Goal: Task Accomplishment & Management: Complete application form

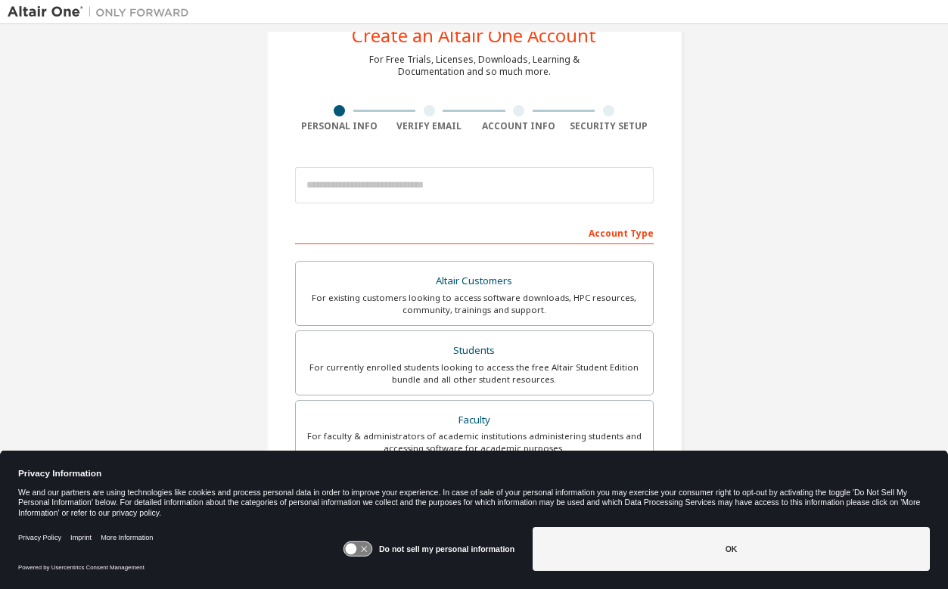
scroll to position [54, 0]
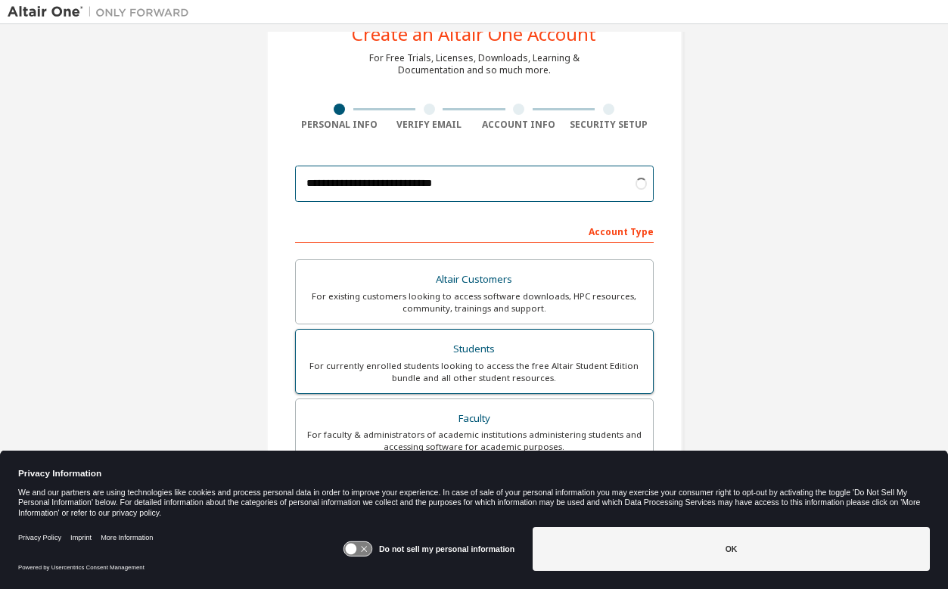
type input "**********"
click at [444, 367] on div "For currently enrolled students looking to access the free Altair Student Editi…" at bounding box center [474, 372] width 339 height 24
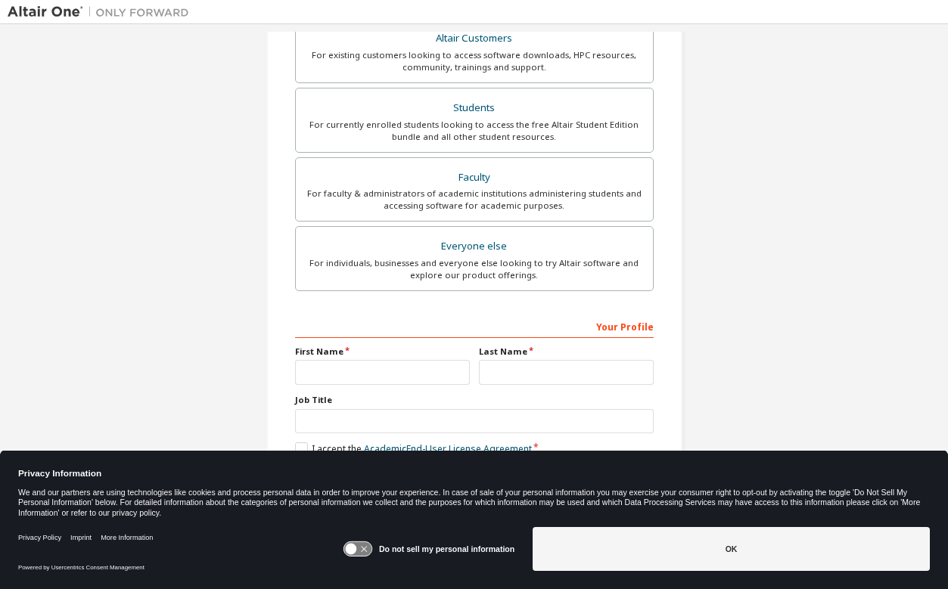
scroll to position [300, 0]
type input "*****"
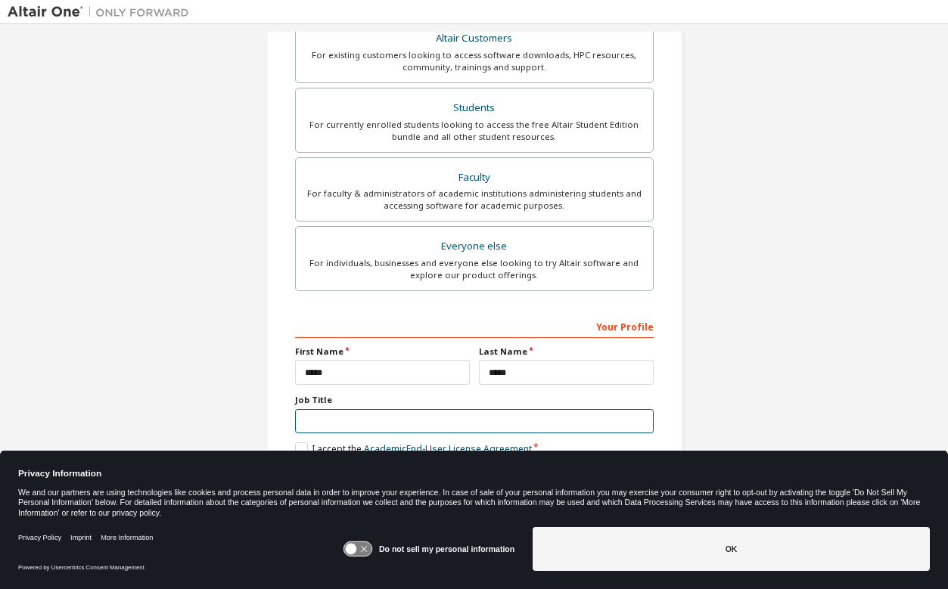
scroll to position [297, 0]
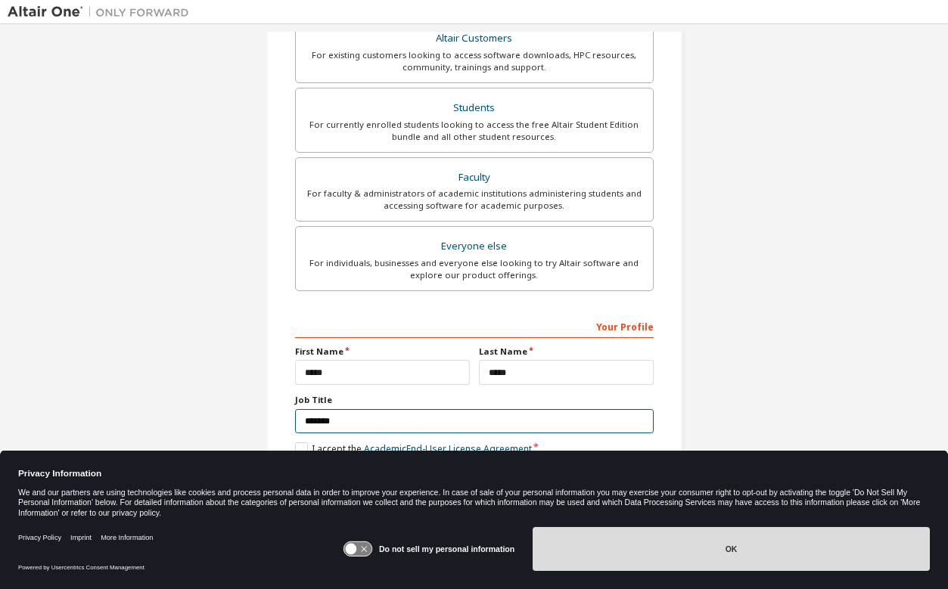
type input "*******"
click at [692, 546] on button "OK" at bounding box center [731, 549] width 397 height 44
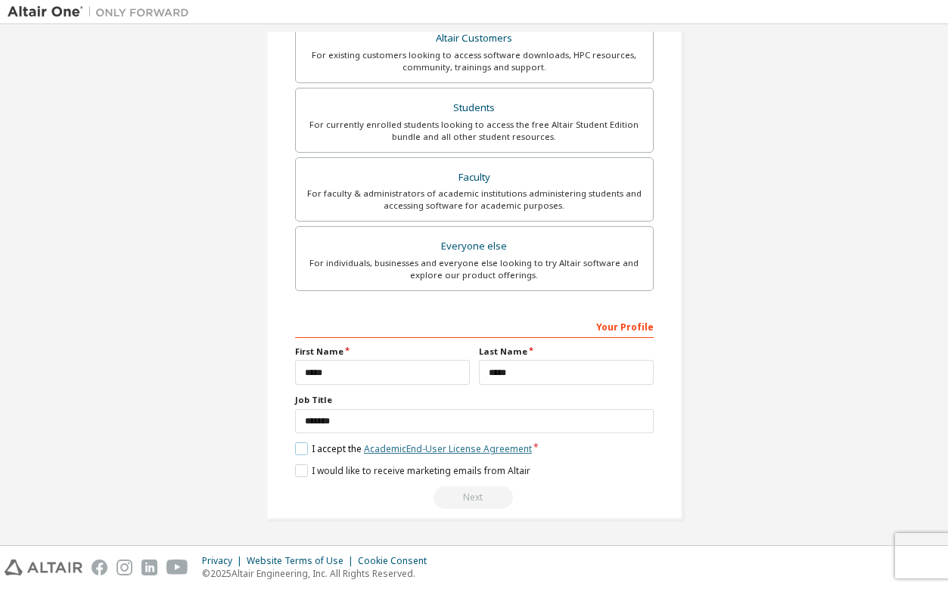
click at [364, 445] on link "Academic End-User License Agreement" at bounding box center [448, 449] width 168 height 13
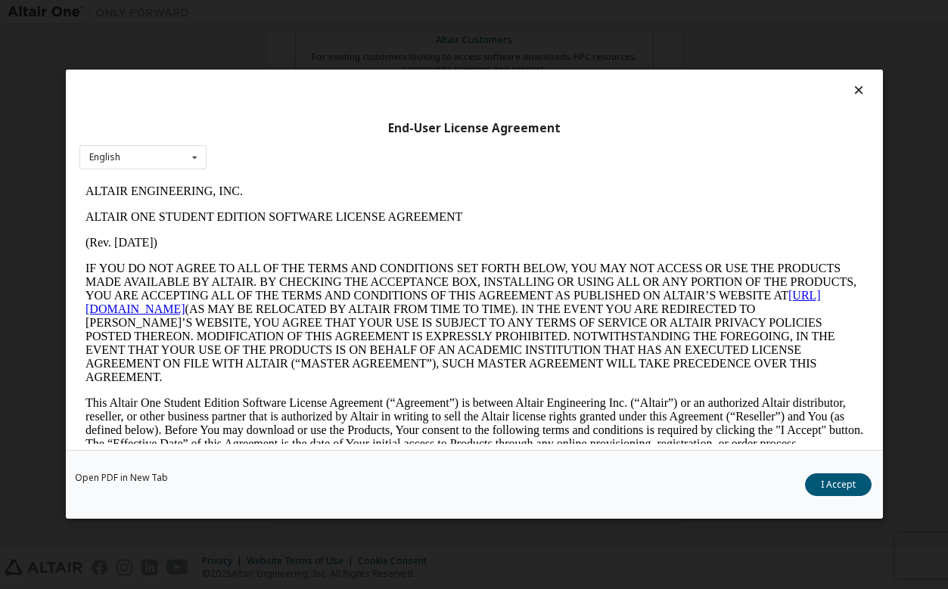
scroll to position [0, 0]
click at [854, 95] on icon at bounding box center [859, 90] width 16 height 14
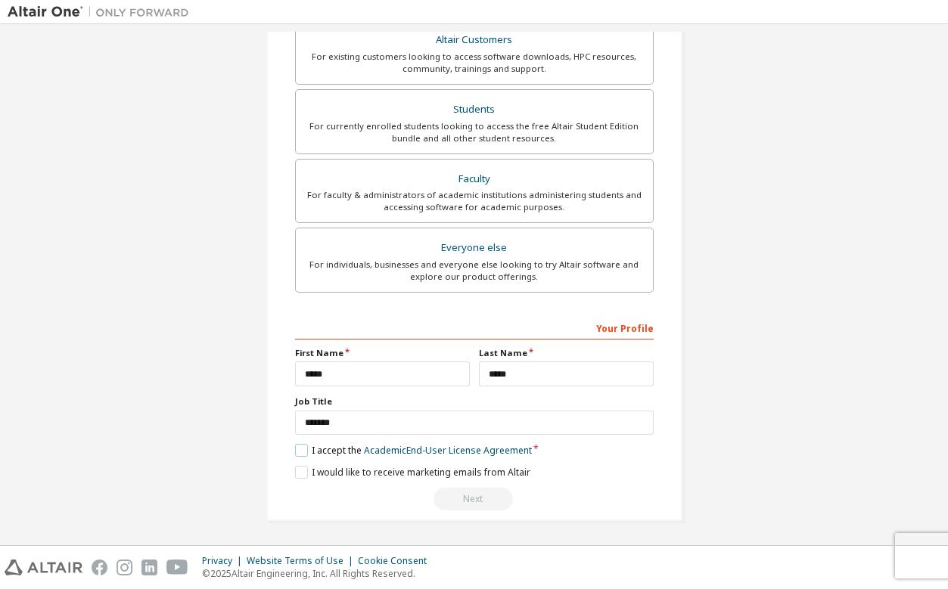
click at [295, 444] on label "I accept the Academic End-User License Agreement" at bounding box center [413, 450] width 237 height 13
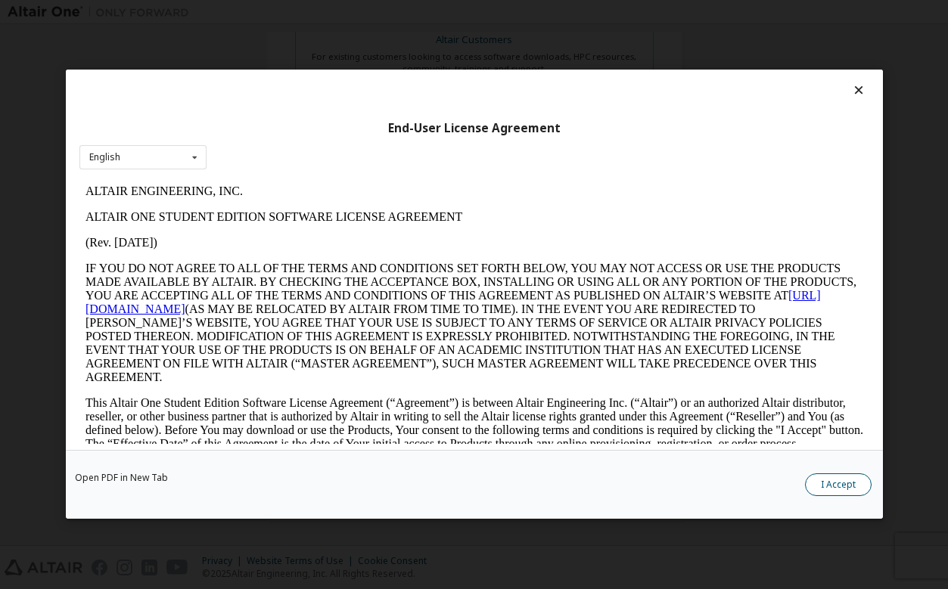
click at [842, 487] on button "I Accept" at bounding box center [838, 485] width 67 height 23
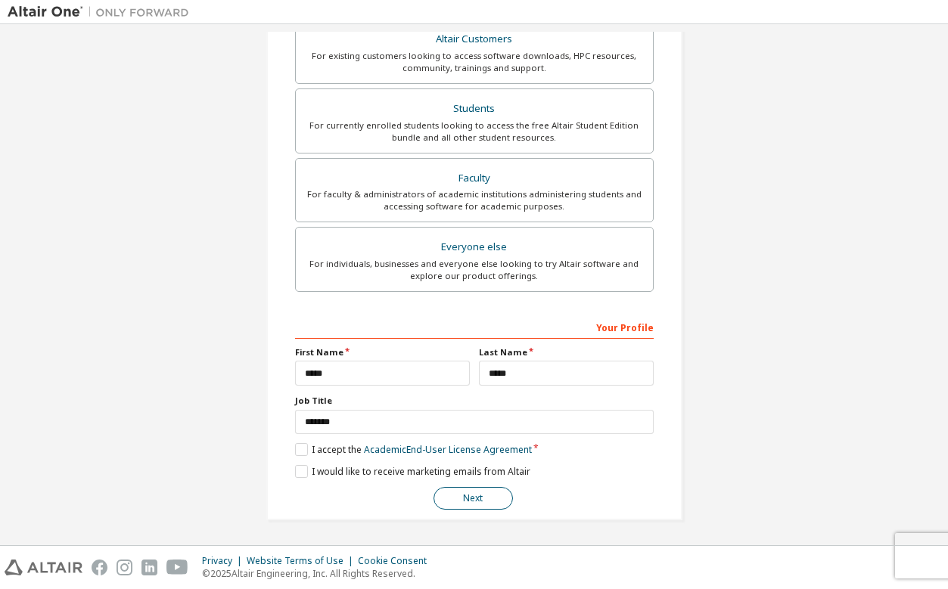
scroll to position [294, 0]
click at [473, 493] on button "Next" at bounding box center [473, 499] width 79 height 23
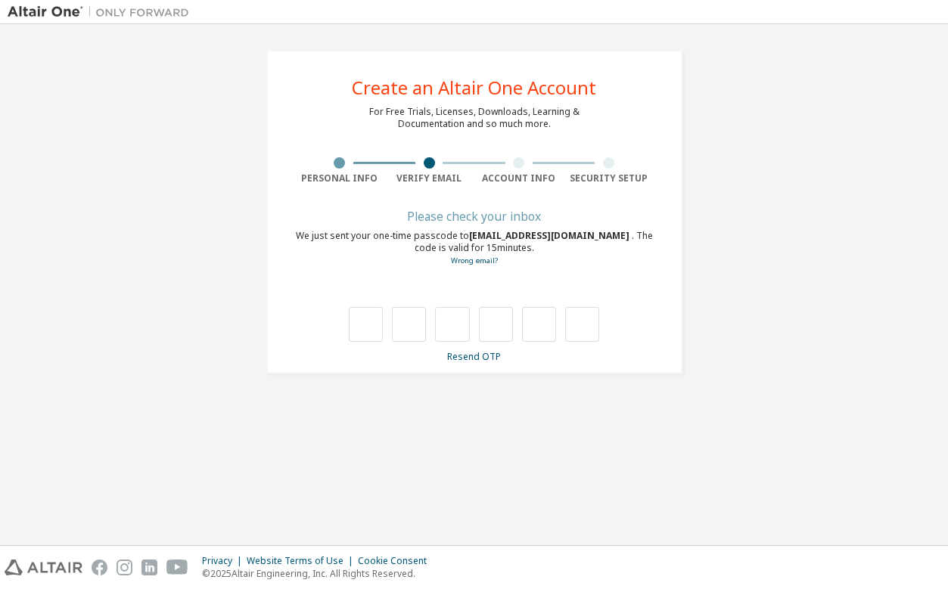
scroll to position [0, 0]
type input "*"
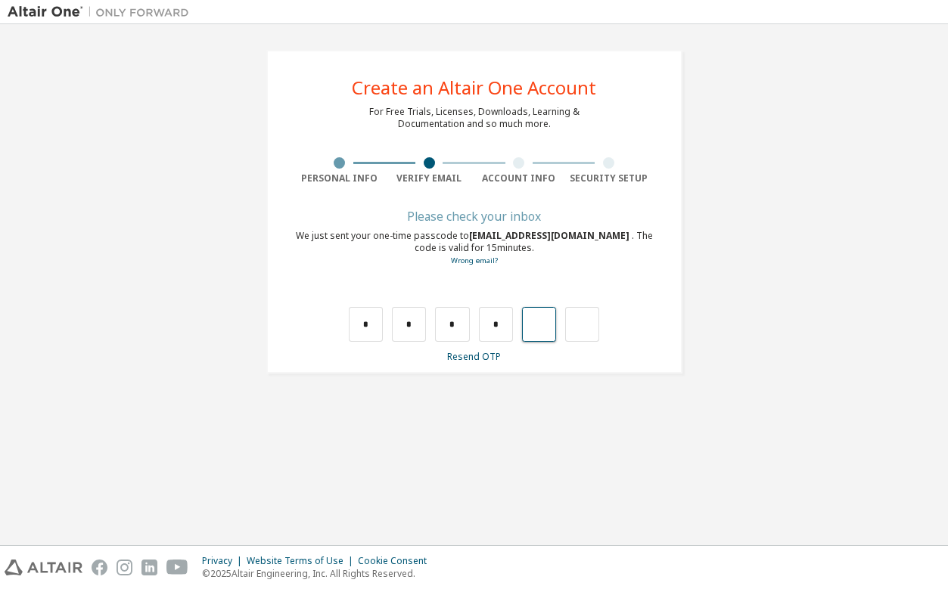
type input "*"
